Goal: Information Seeking & Learning: Learn about a topic

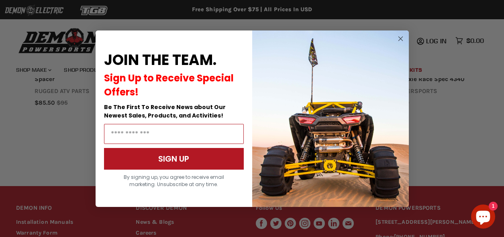
scroll to position [860, 0]
